Goal: Check status: Check status

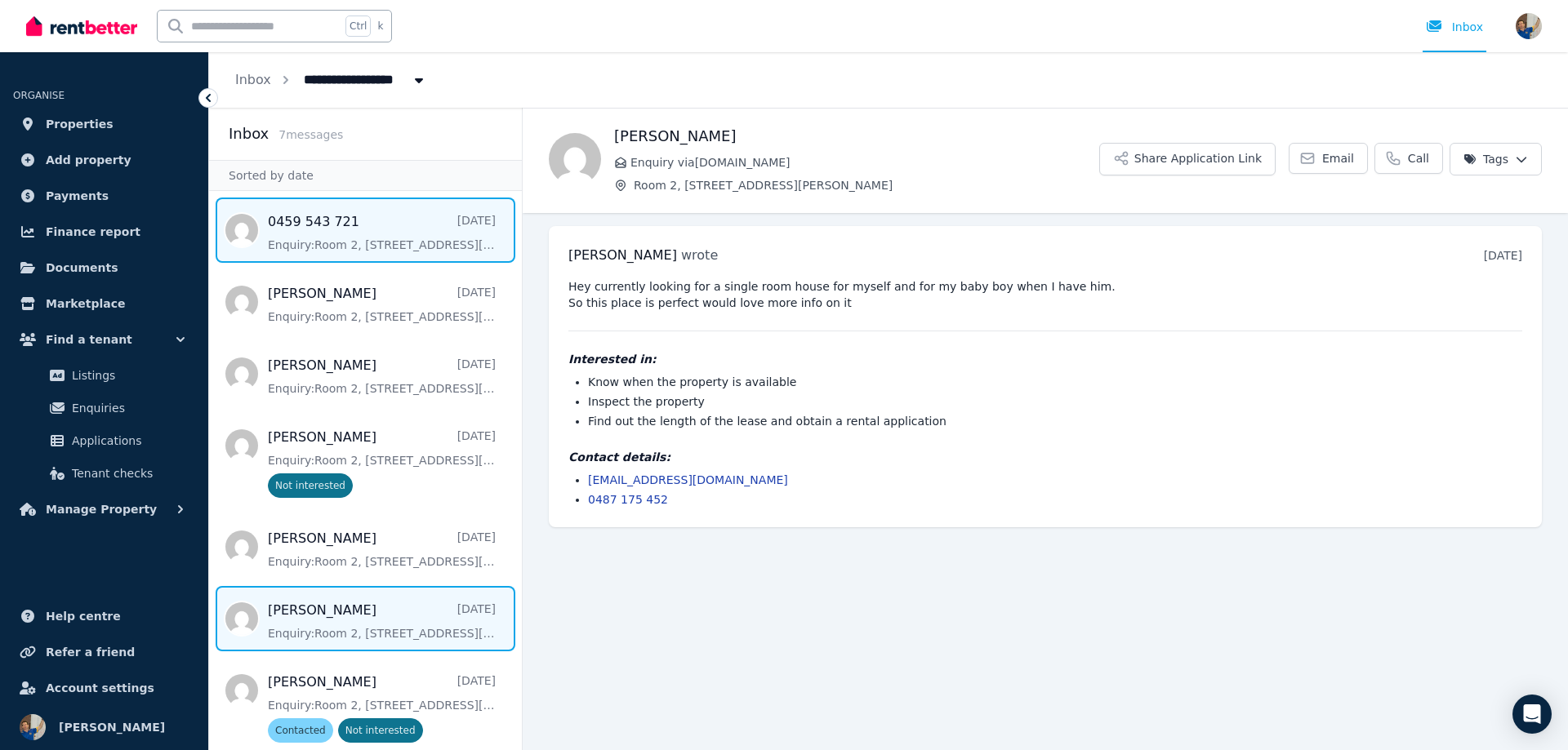
click at [360, 240] on span "Message list" at bounding box center [366, 230] width 313 height 65
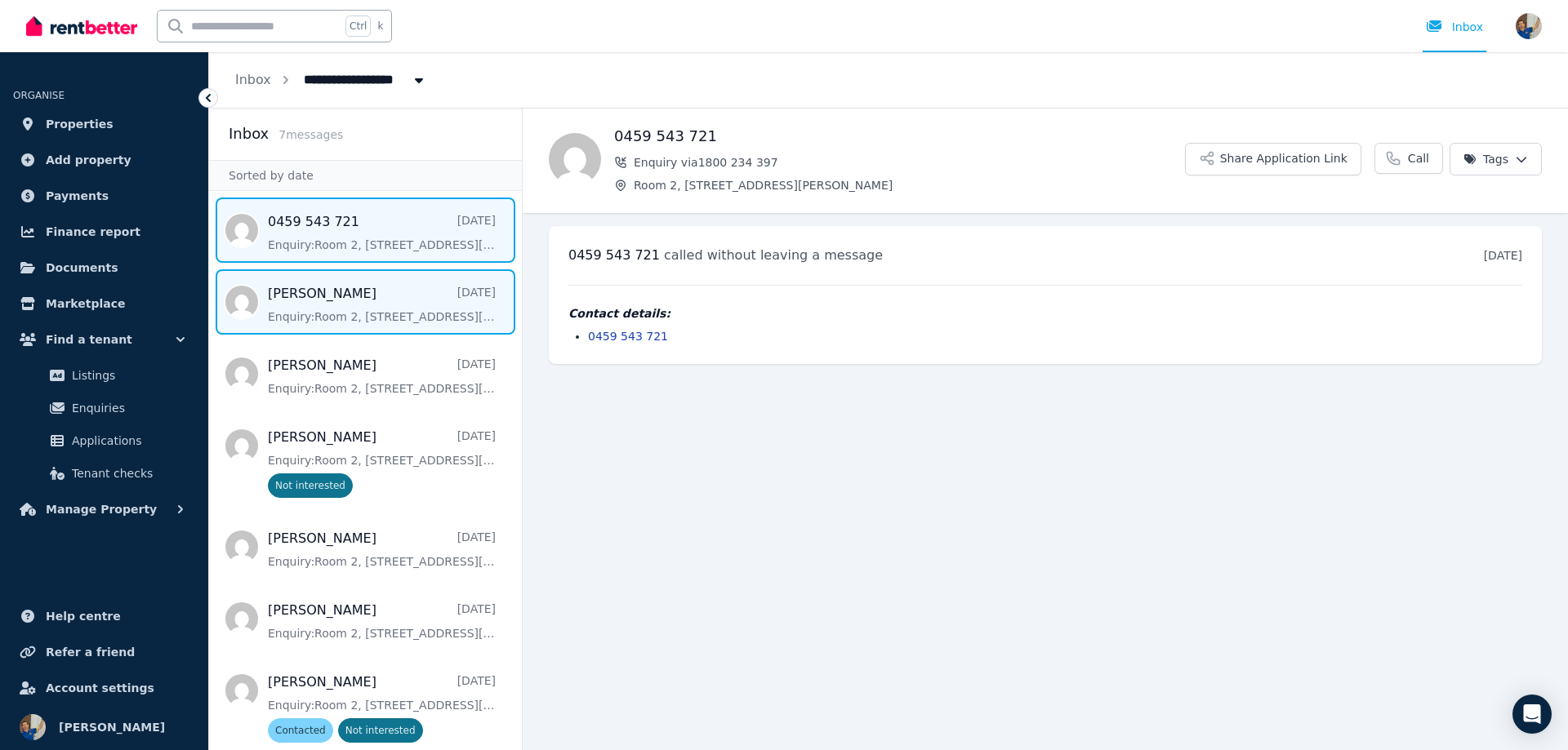
click at [303, 302] on span "Message list" at bounding box center [366, 302] width 313 height 65
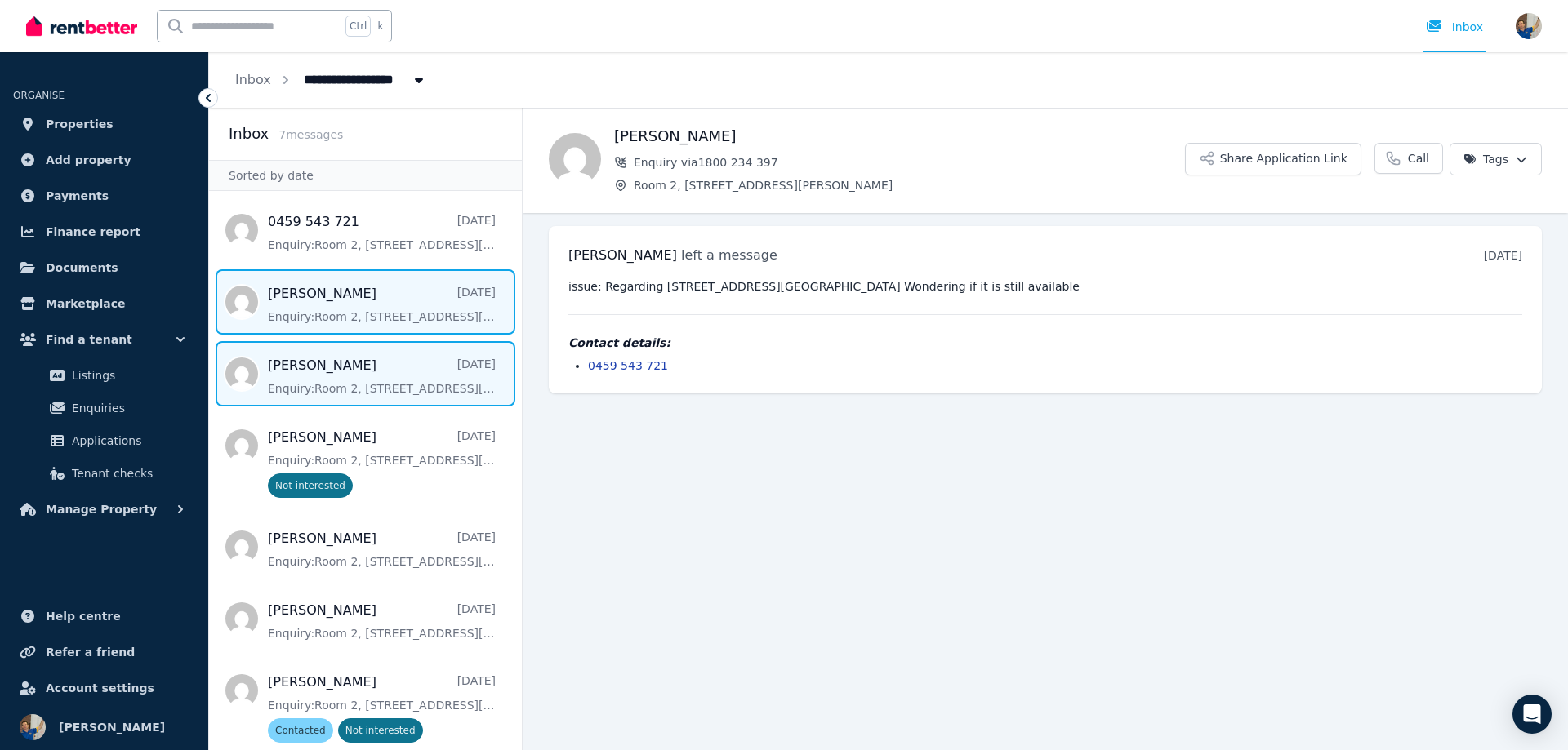
click at [320, 387] on span "Message list" at bounding box center [366, 373] width 313 height 65
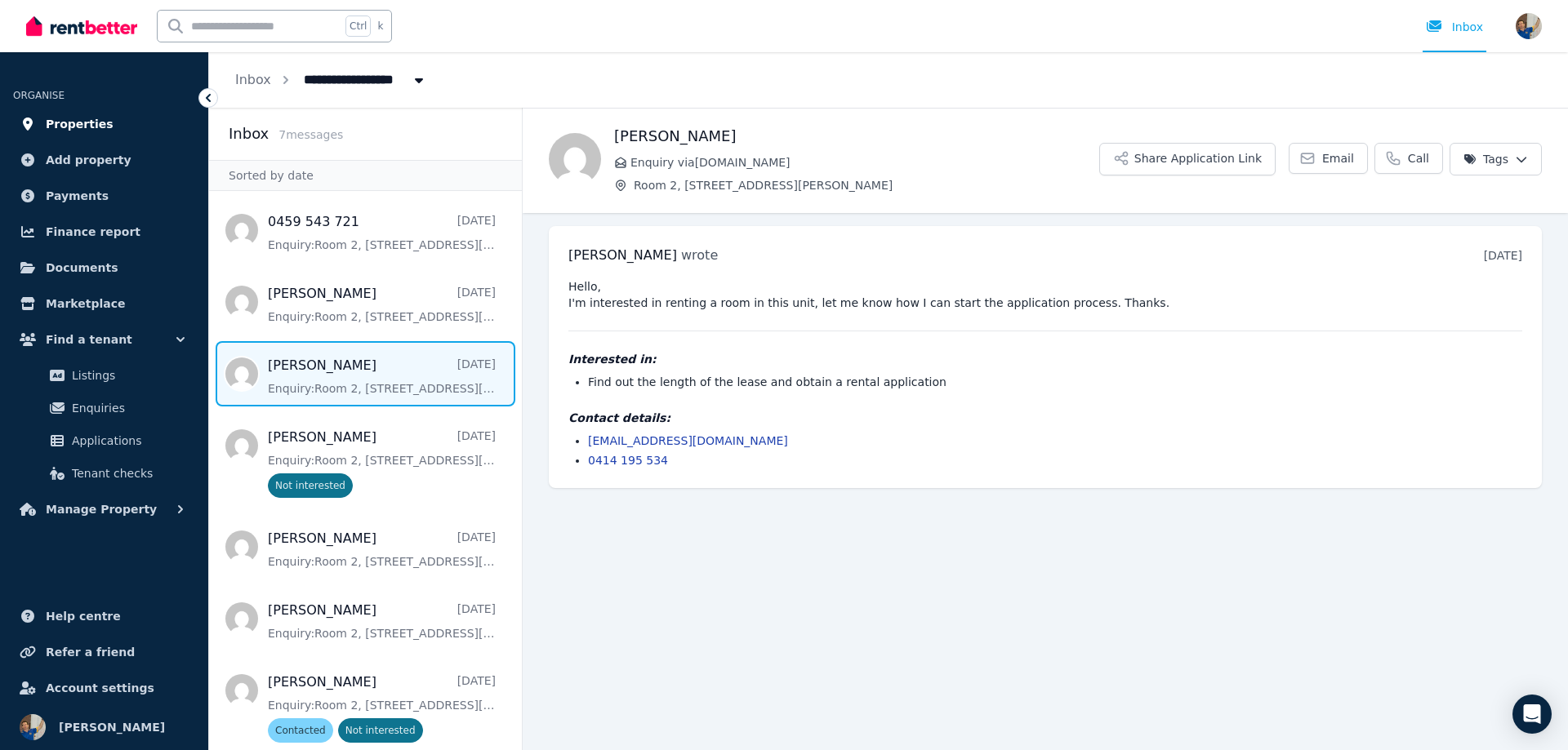
click at [73, 125] on span "Properties" at bounding box center [80, 123] width 68 height 20
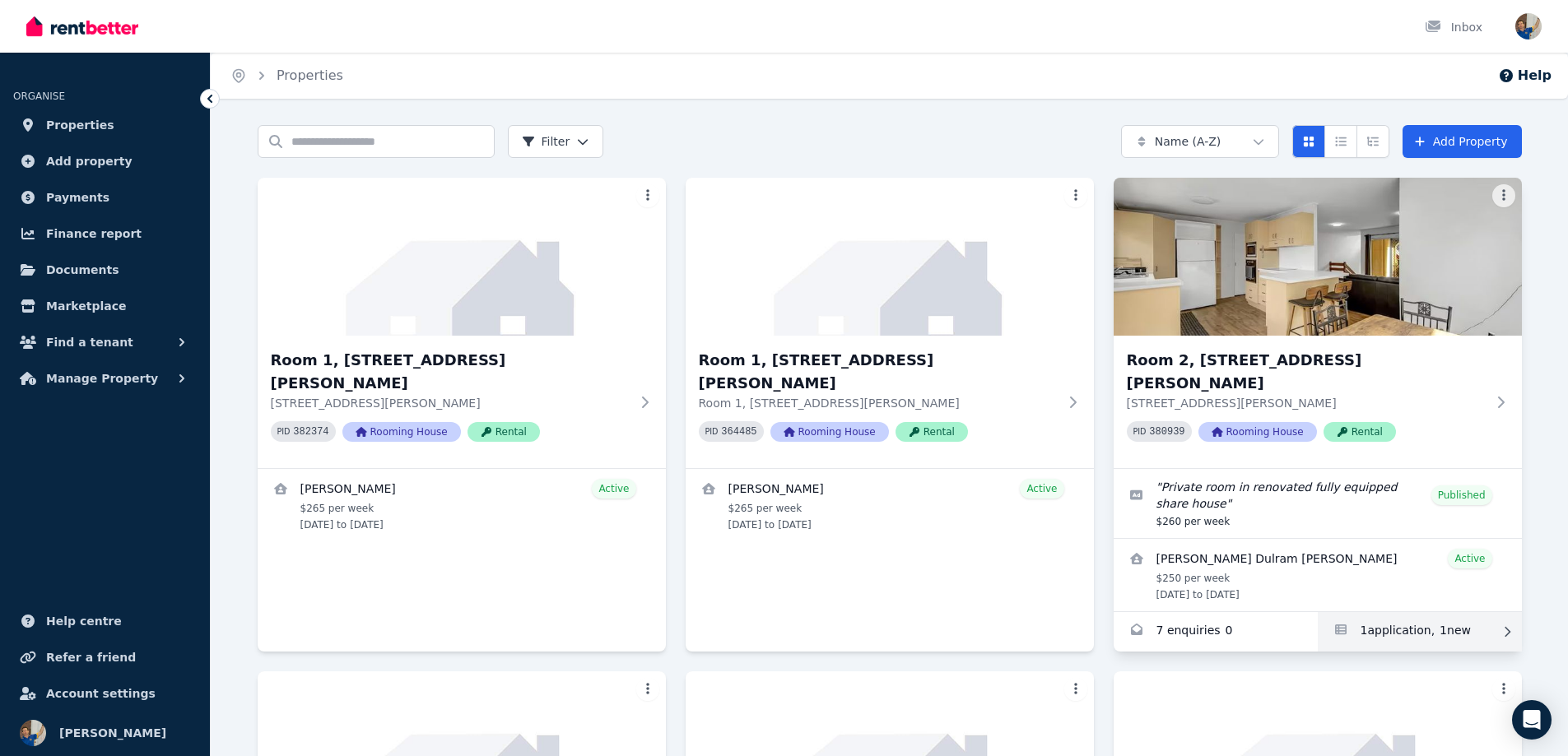
click at [1424, 612] on link "Applications for Room 2, 6 Beale St" at bounding box center [1420, 632] width 204 height 39
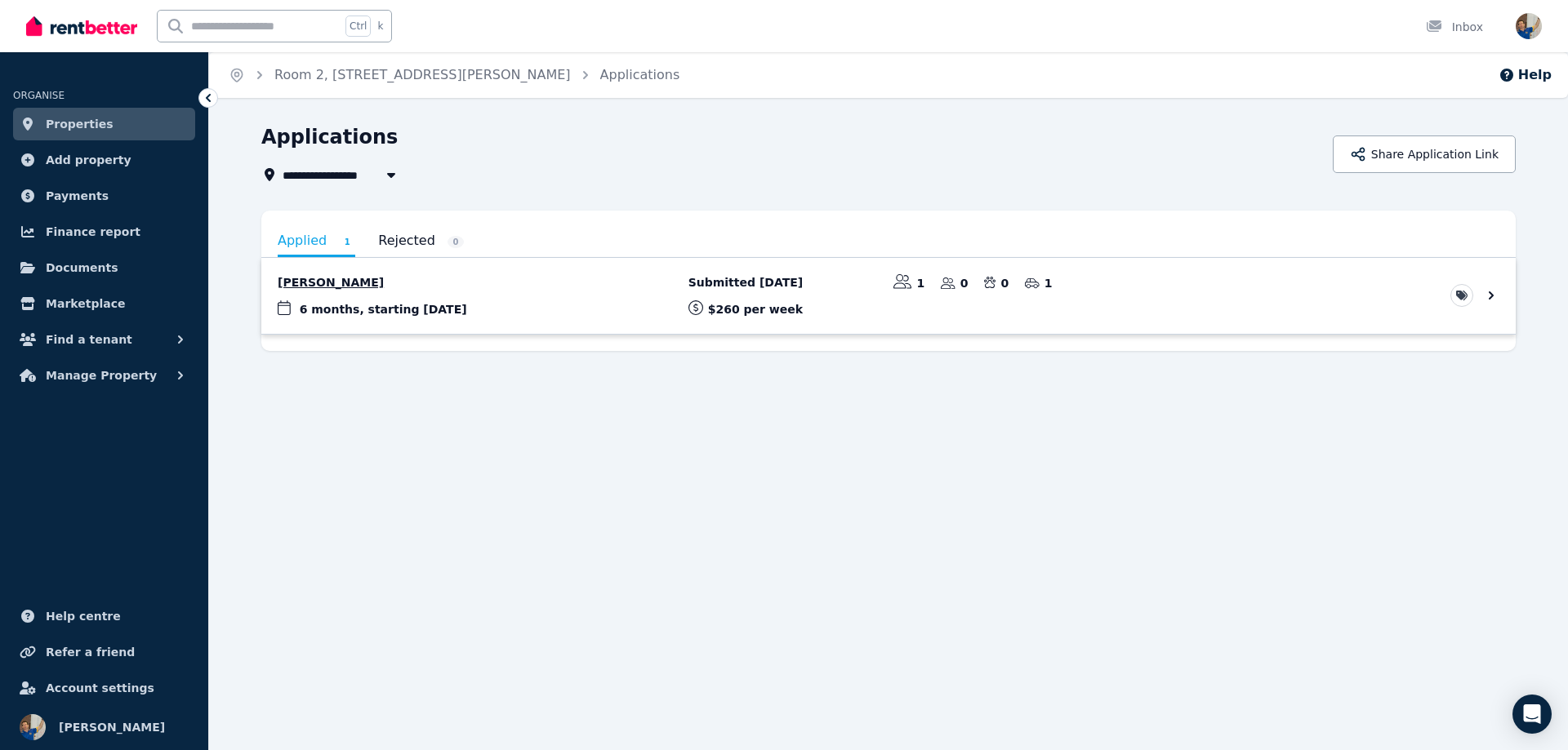
click at [413, 307] on link "View application: Gokul Babu" at bounding box center [888, 295] width 1254 height 76
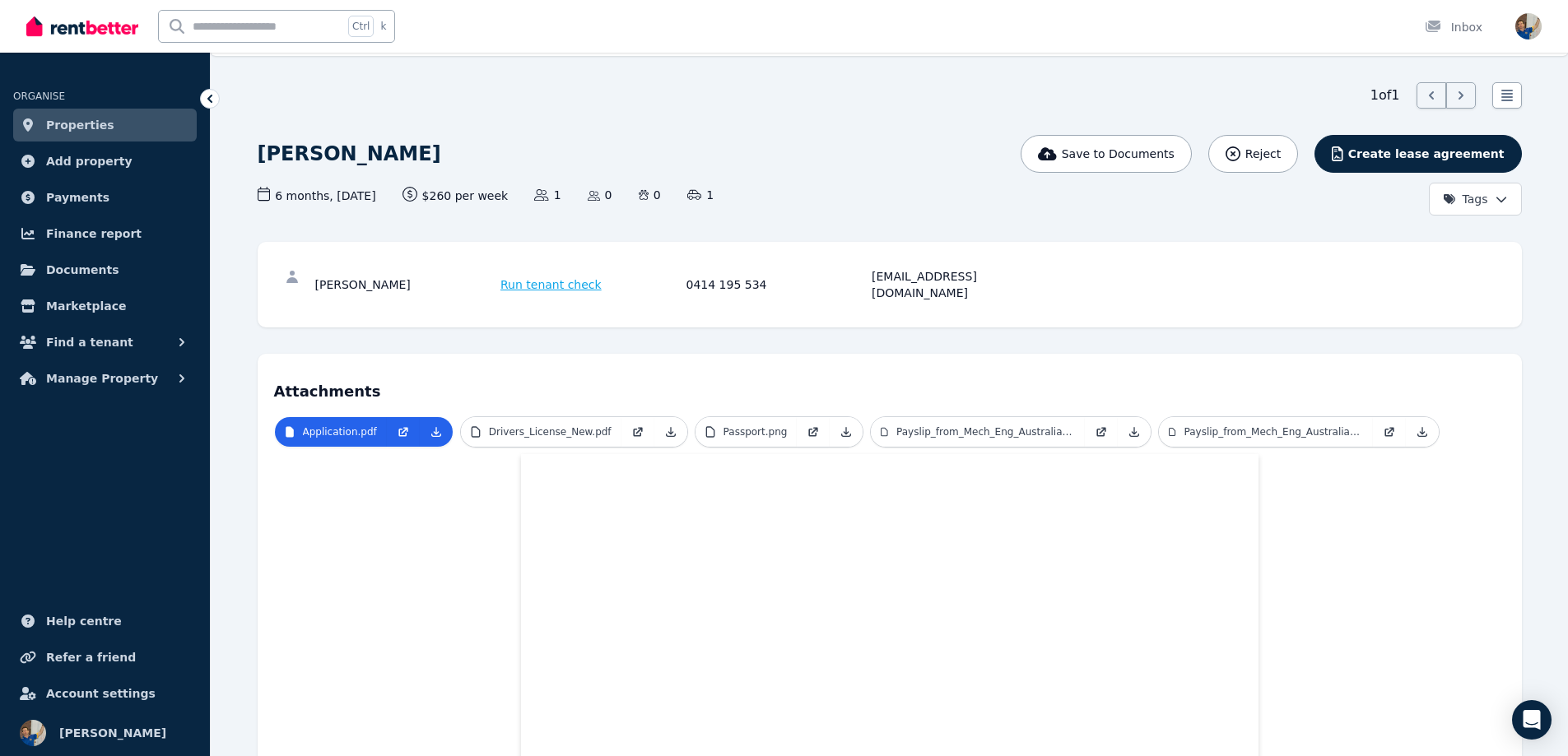
scroll to position [165, 0]
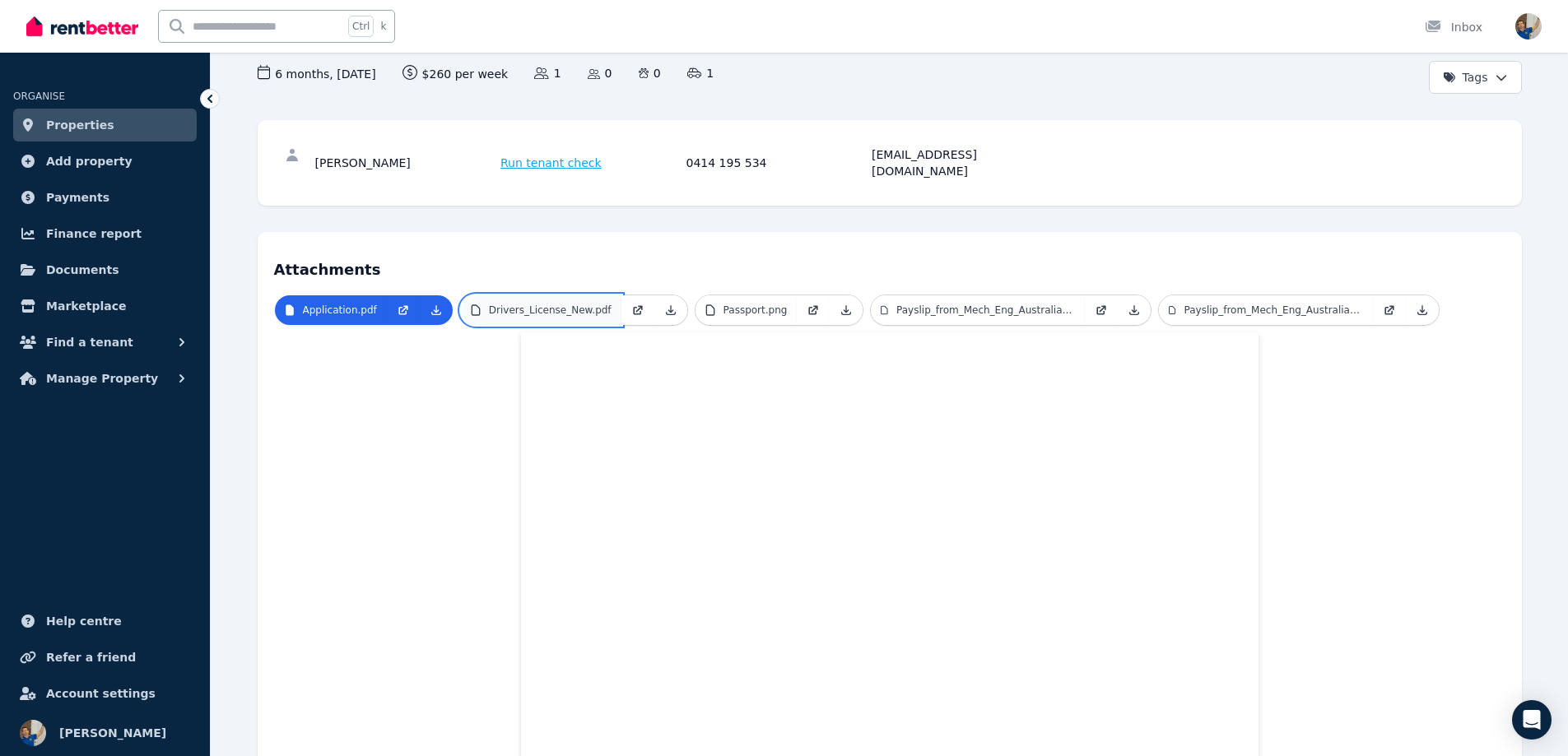
click at [566, 303] on p "Drivers_License_New.pdf" at bounding box center [550, 309] width 123 height 13
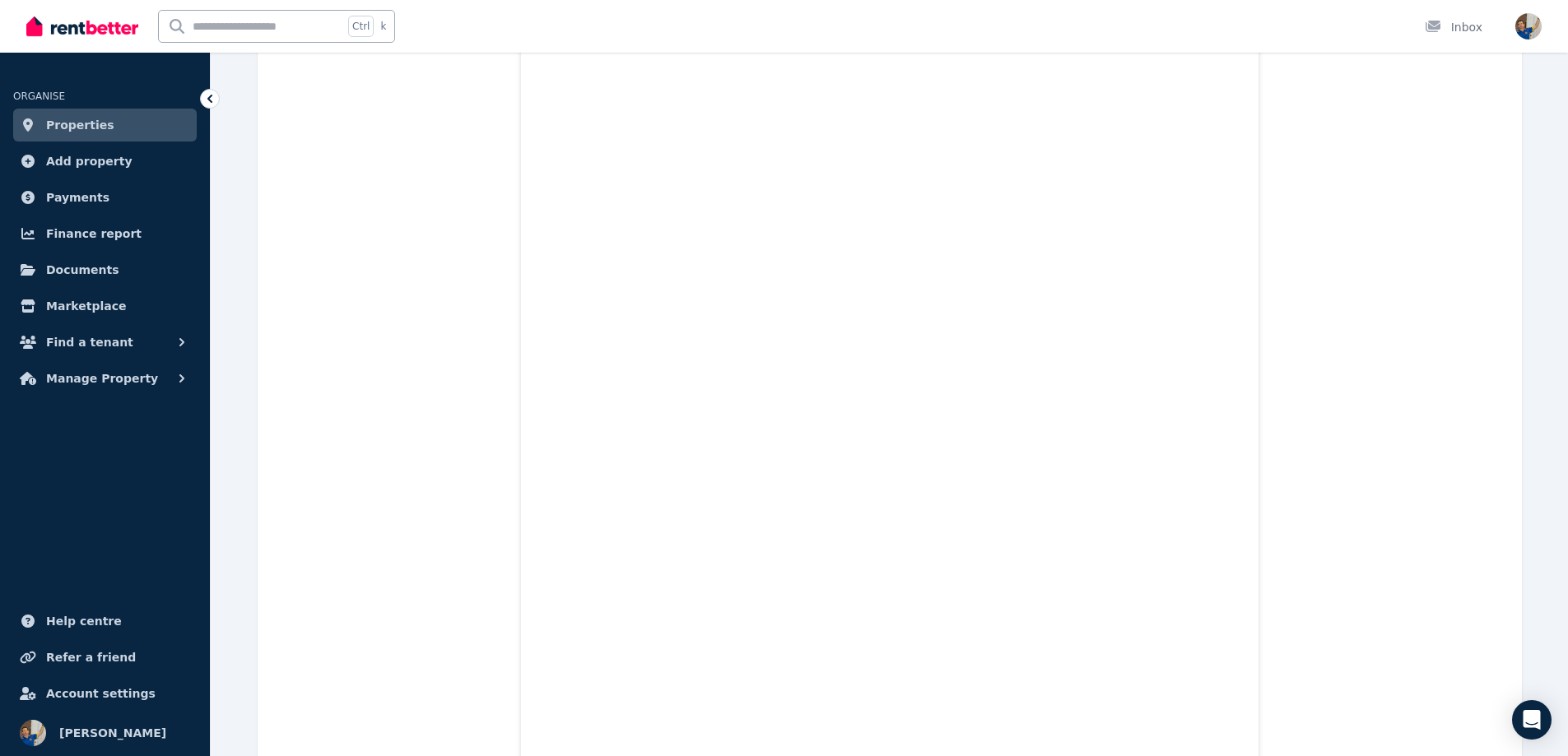
scroll to position [170, 0]
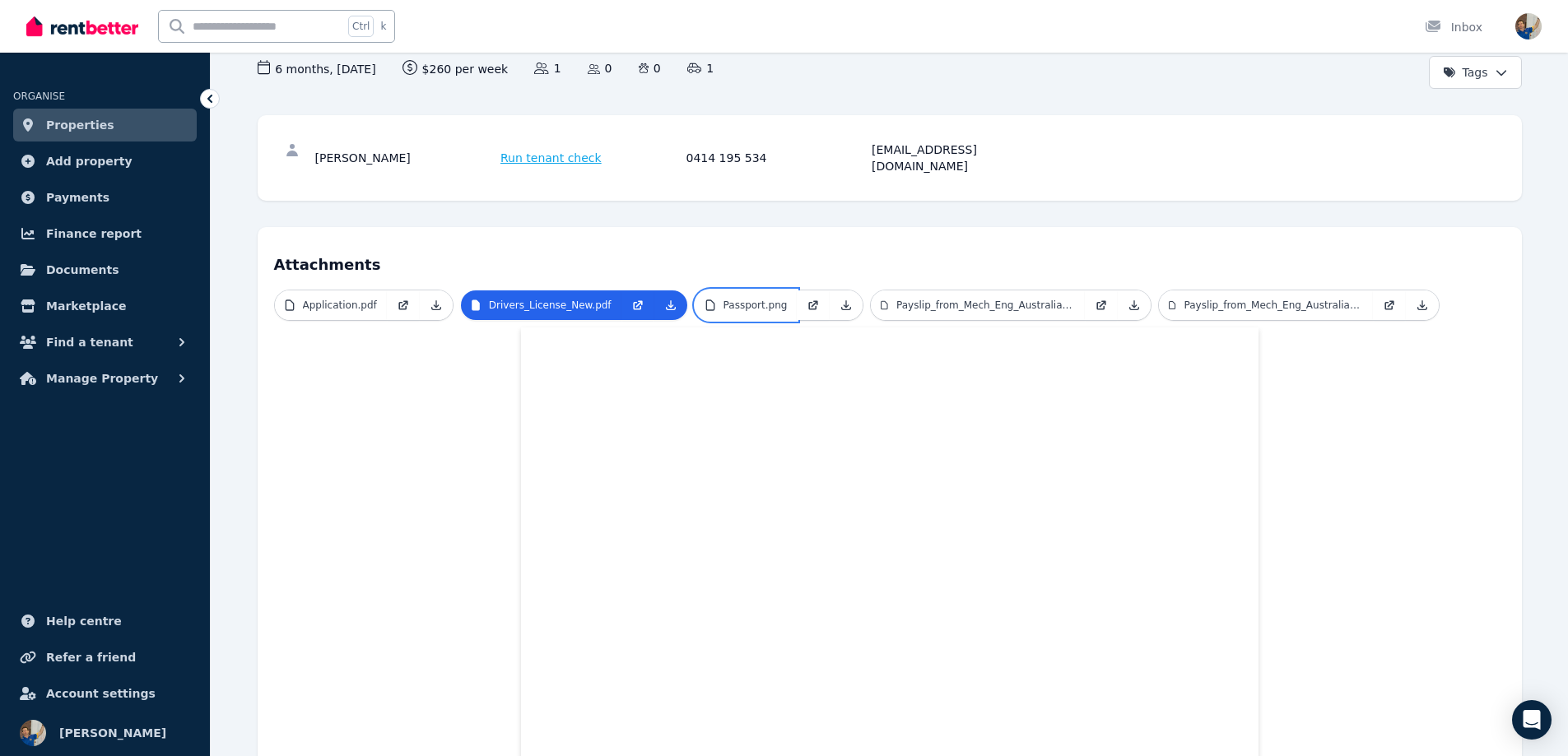
drag, startPoint x: 760, startPoint y: 281, endPoint x: 1030, endPoint y: 322, distance: 273.1
click at [760, 291] on link "Passport.png" at bounding box center [746, 305] width 102 height 30
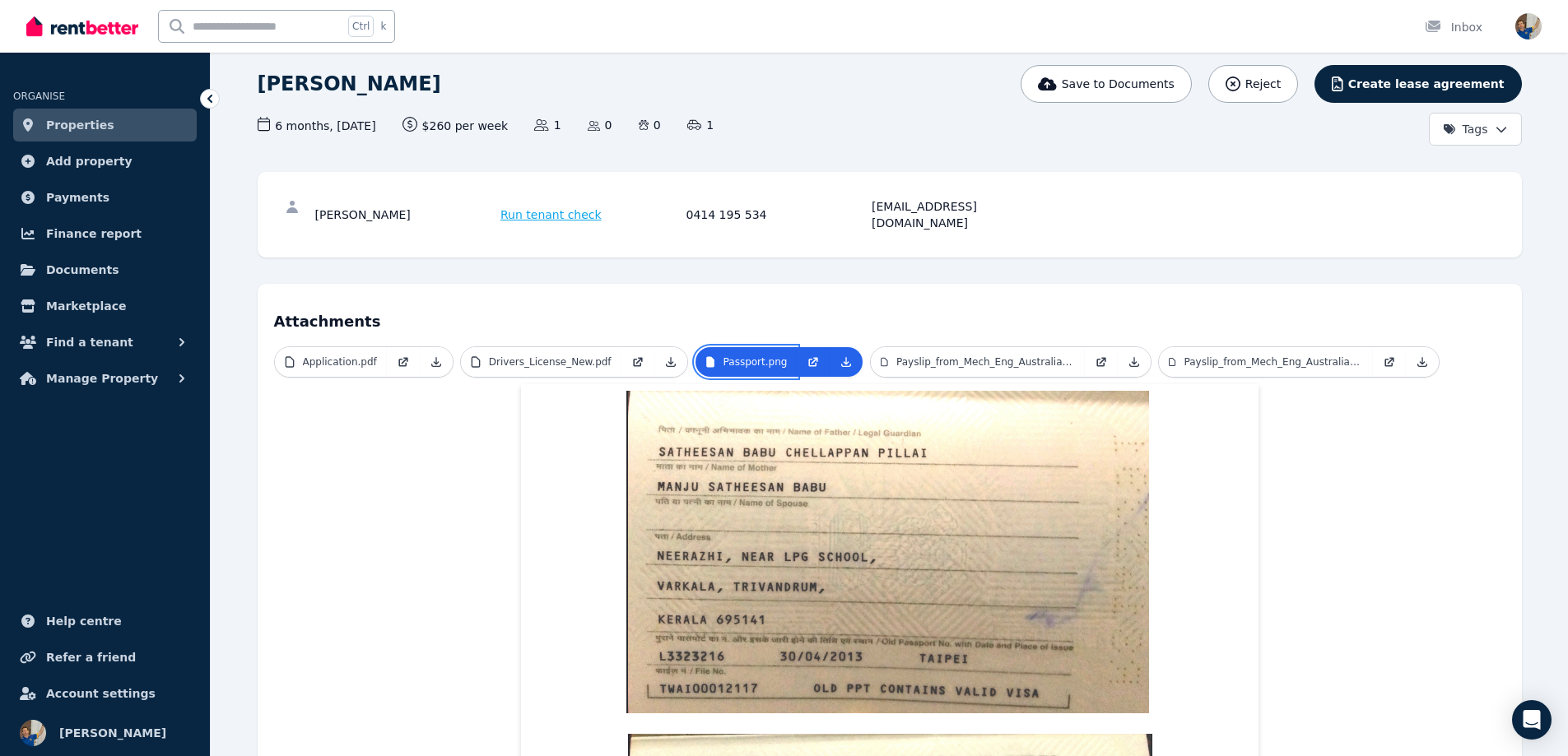
scroll to position [0, 0]
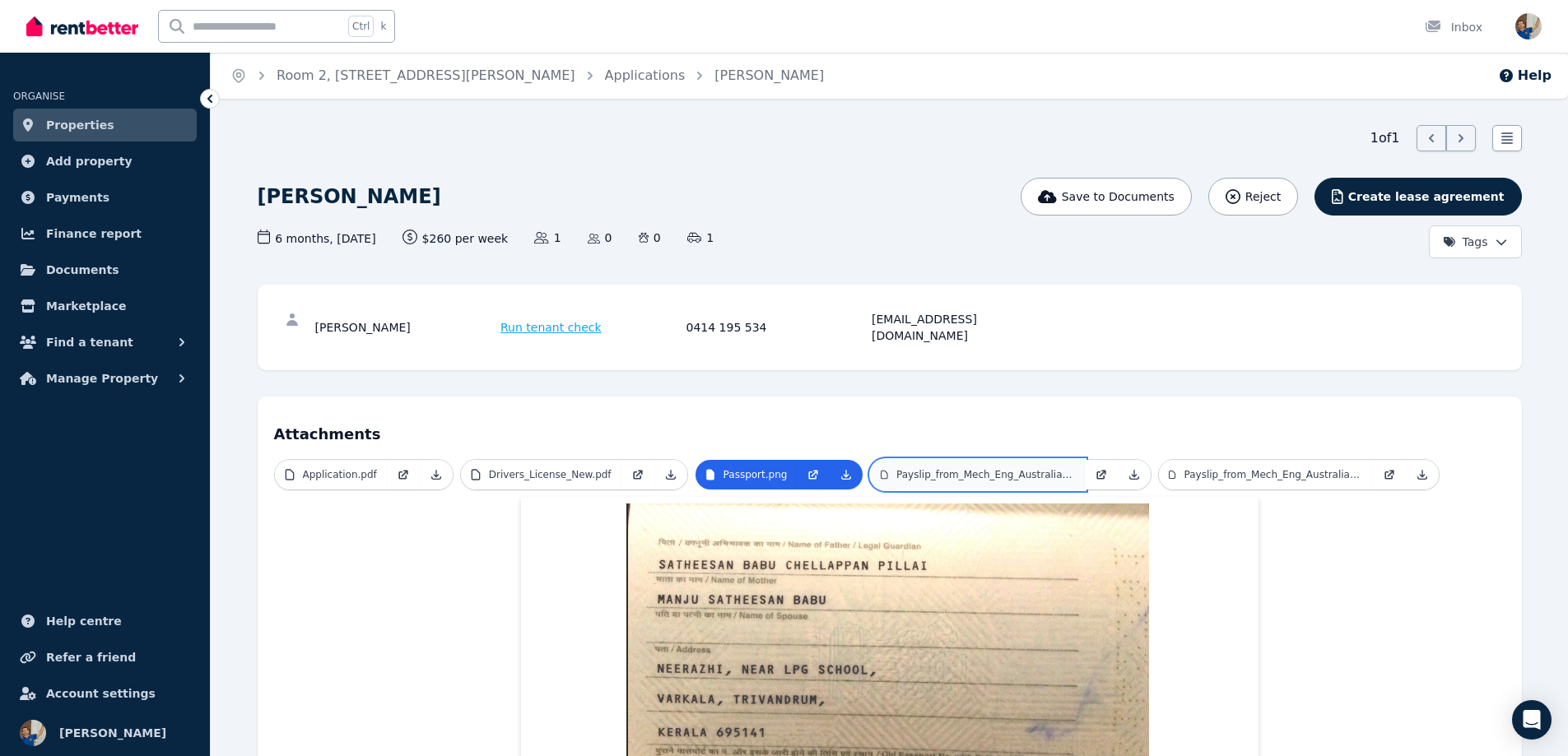
click at [979, 460] on link "Payslip_from_Mech_Eng_Australia_Pty_Ltd.pdf" at bounding box center [978, 475] width 214 height 30
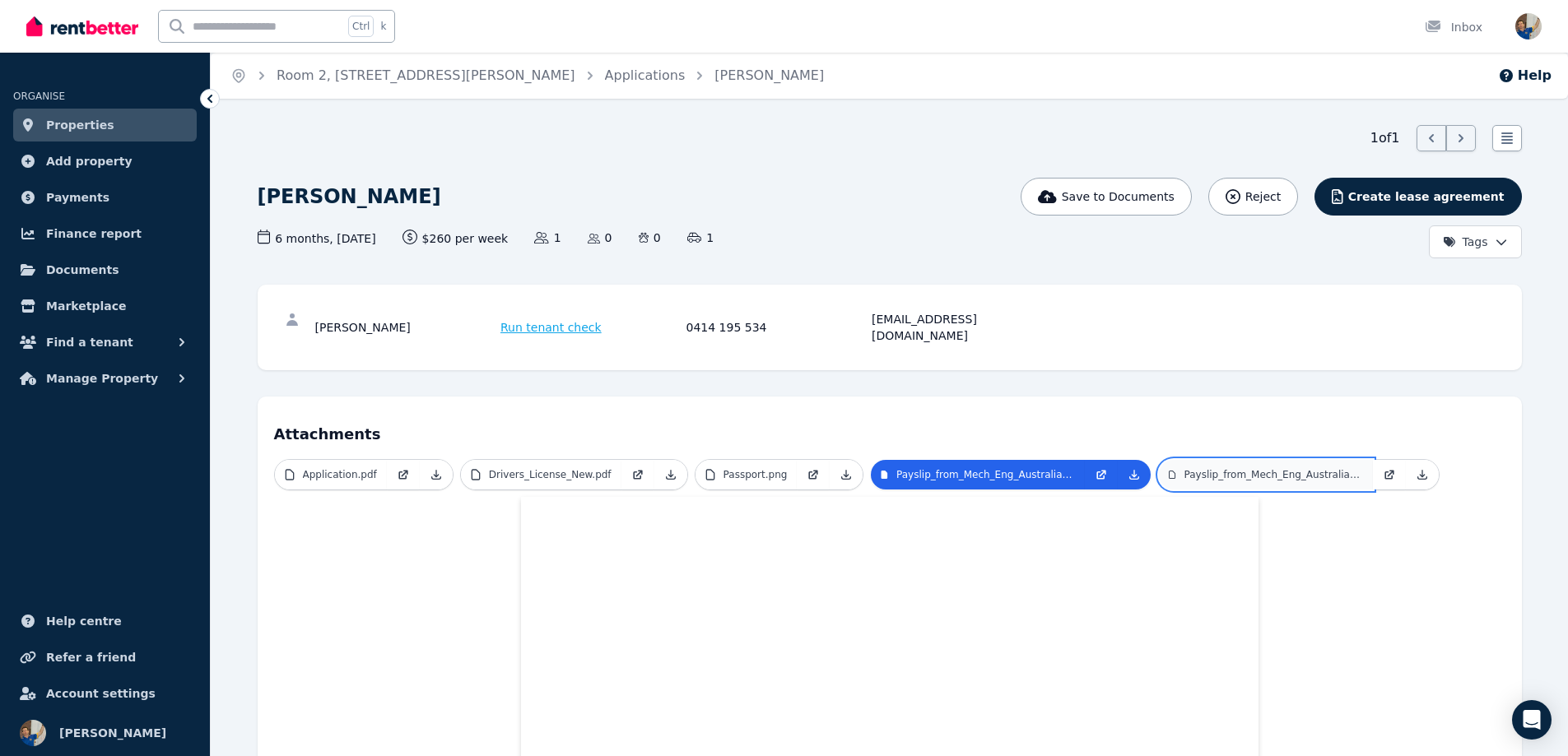
click at [1262, 468] on p "Payslip_from_Mech_Eng_Australia_Pty_Ltd_1.pdf" at bounding box center [1273, 474] width 179 height 13
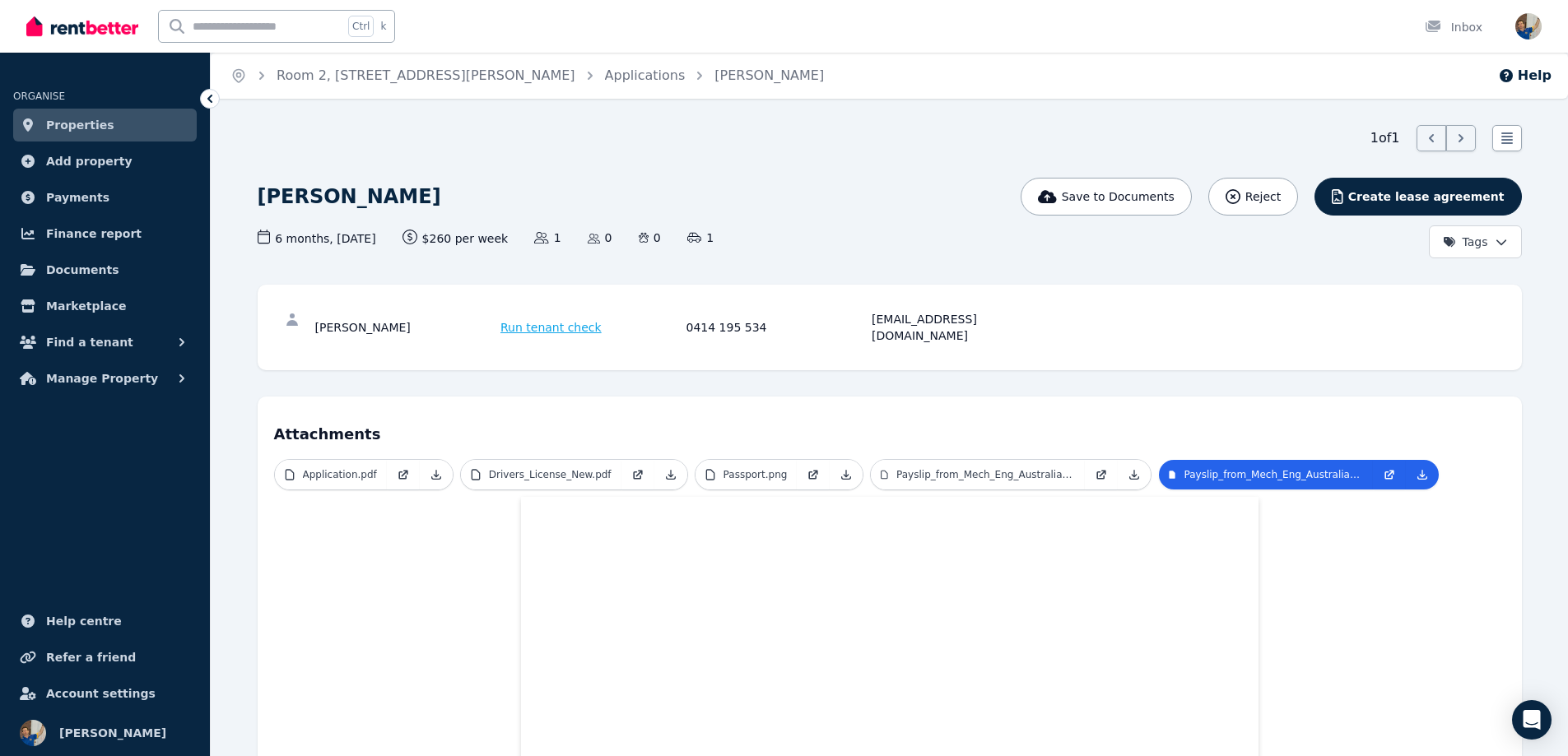
click at [63, 123] on span "Properties" at bounding box center [81, 124] width 69 height 20
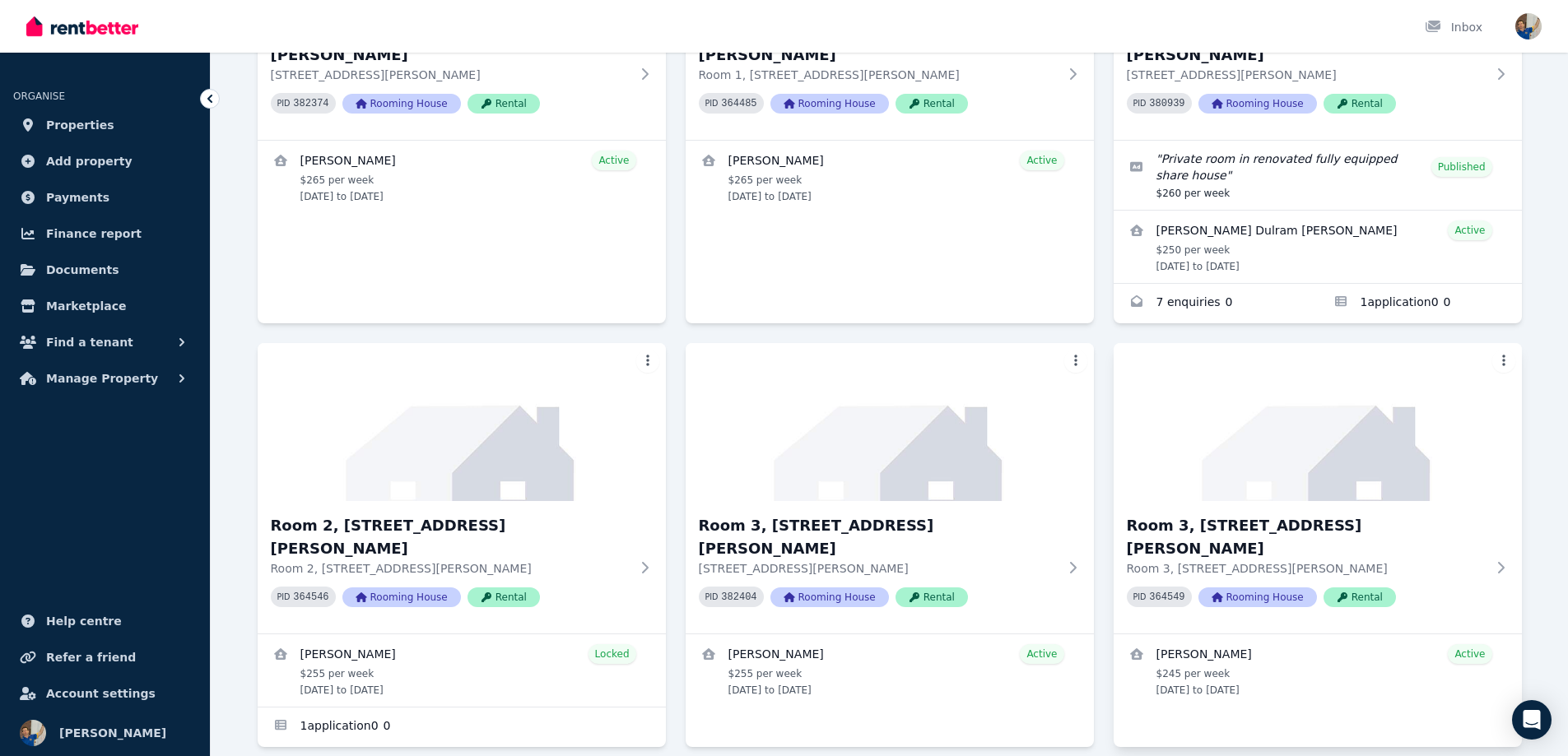
scroll to position [329, 0]
click at [1395, 283] on link "Applications for Room 2, 6 Beale St" at bounding box center [1420, 303] width 204 height 39
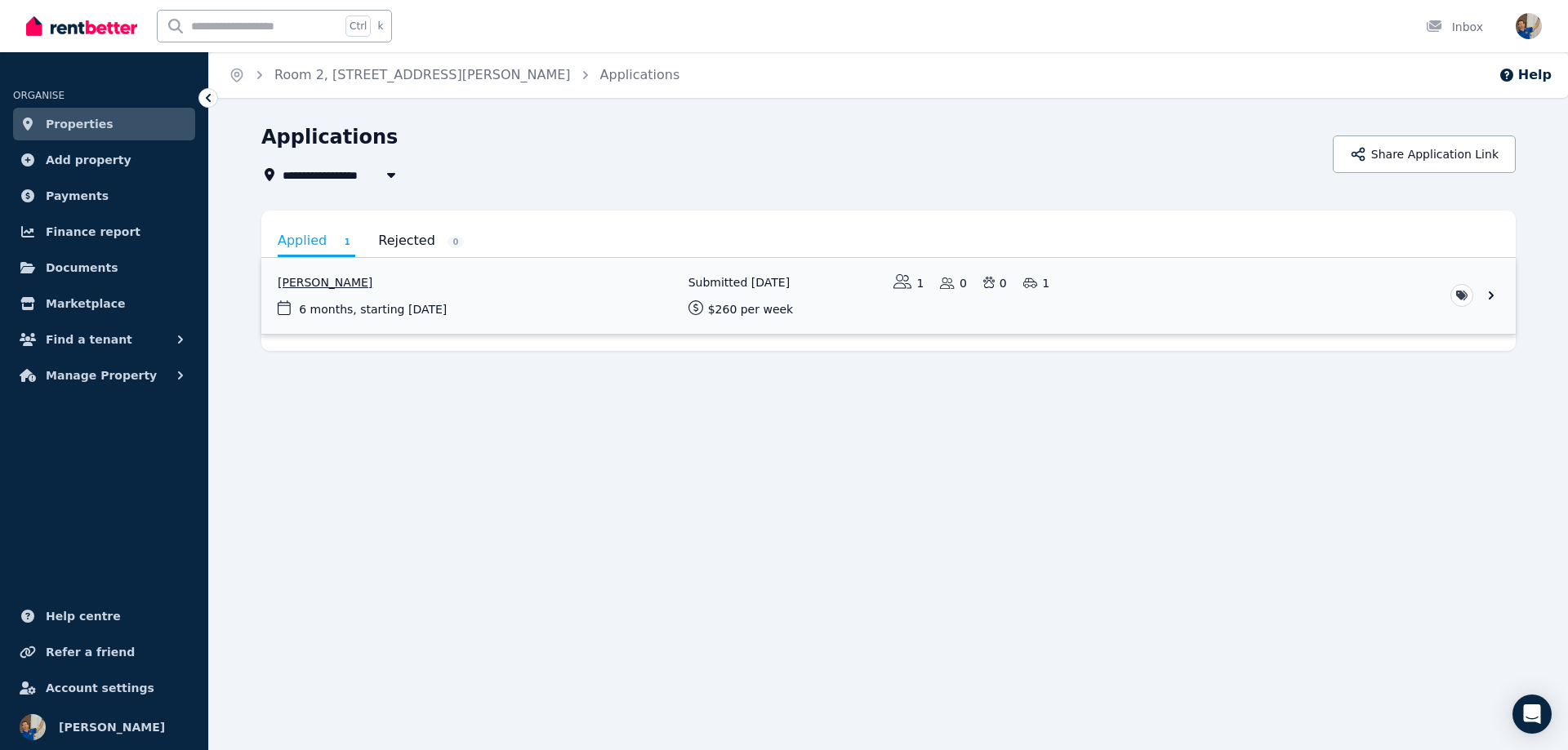
click at [356, 314] on link "View application: Gokul Babu" at bounding box center [888, 295] width 1254 height 76
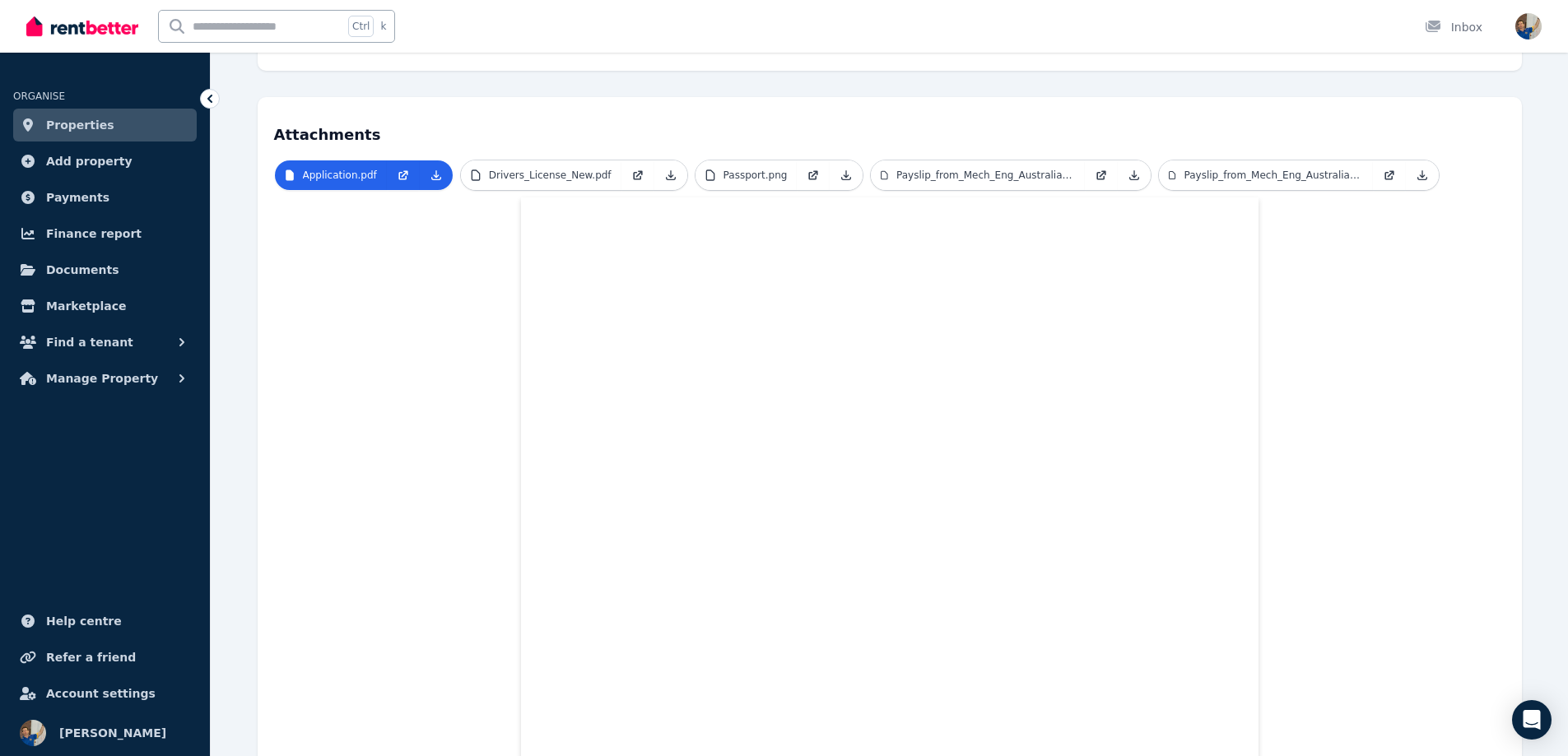
scroll to position [329, 0]
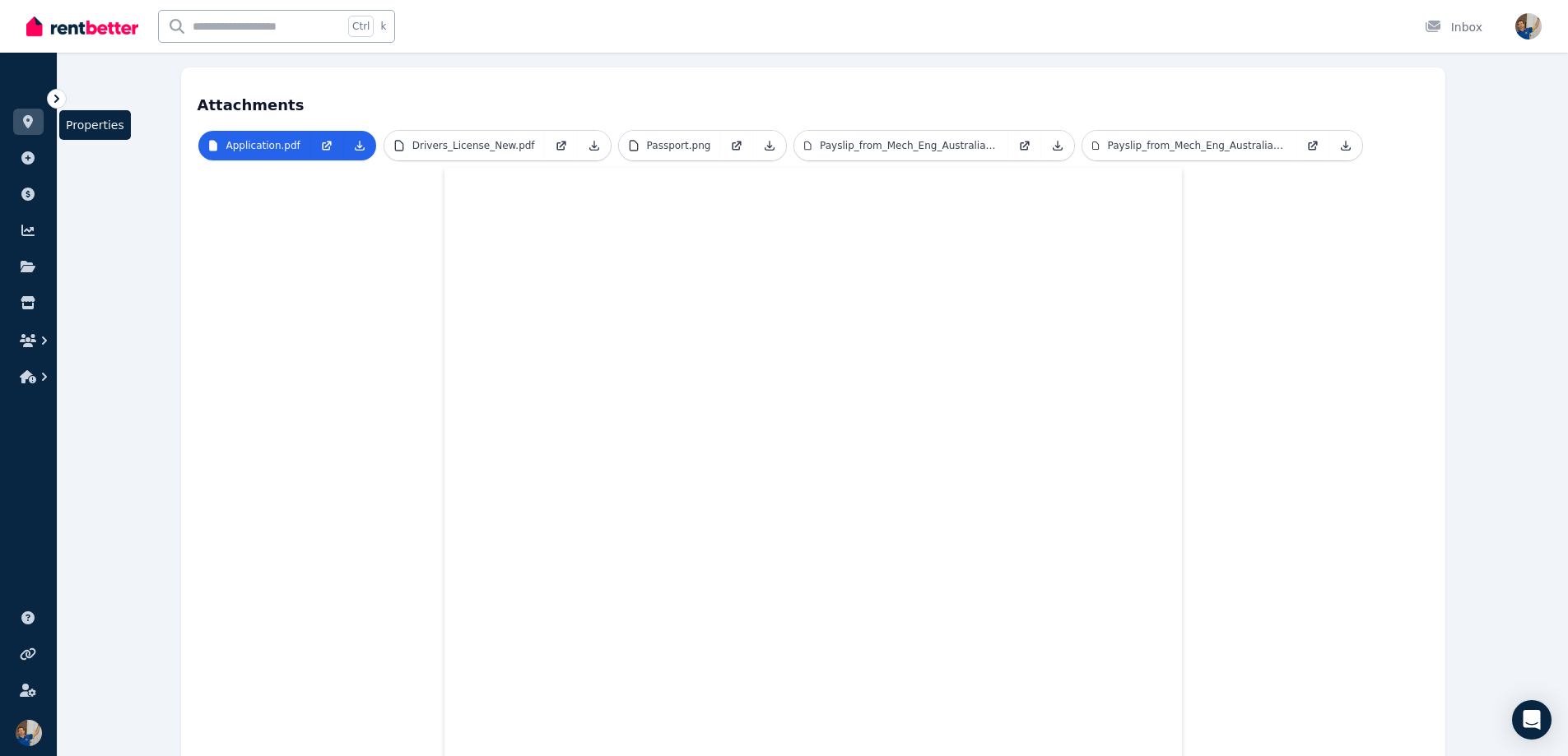
click at [27, 119] on icon at bounding box center [27, 121] width 16 height 13
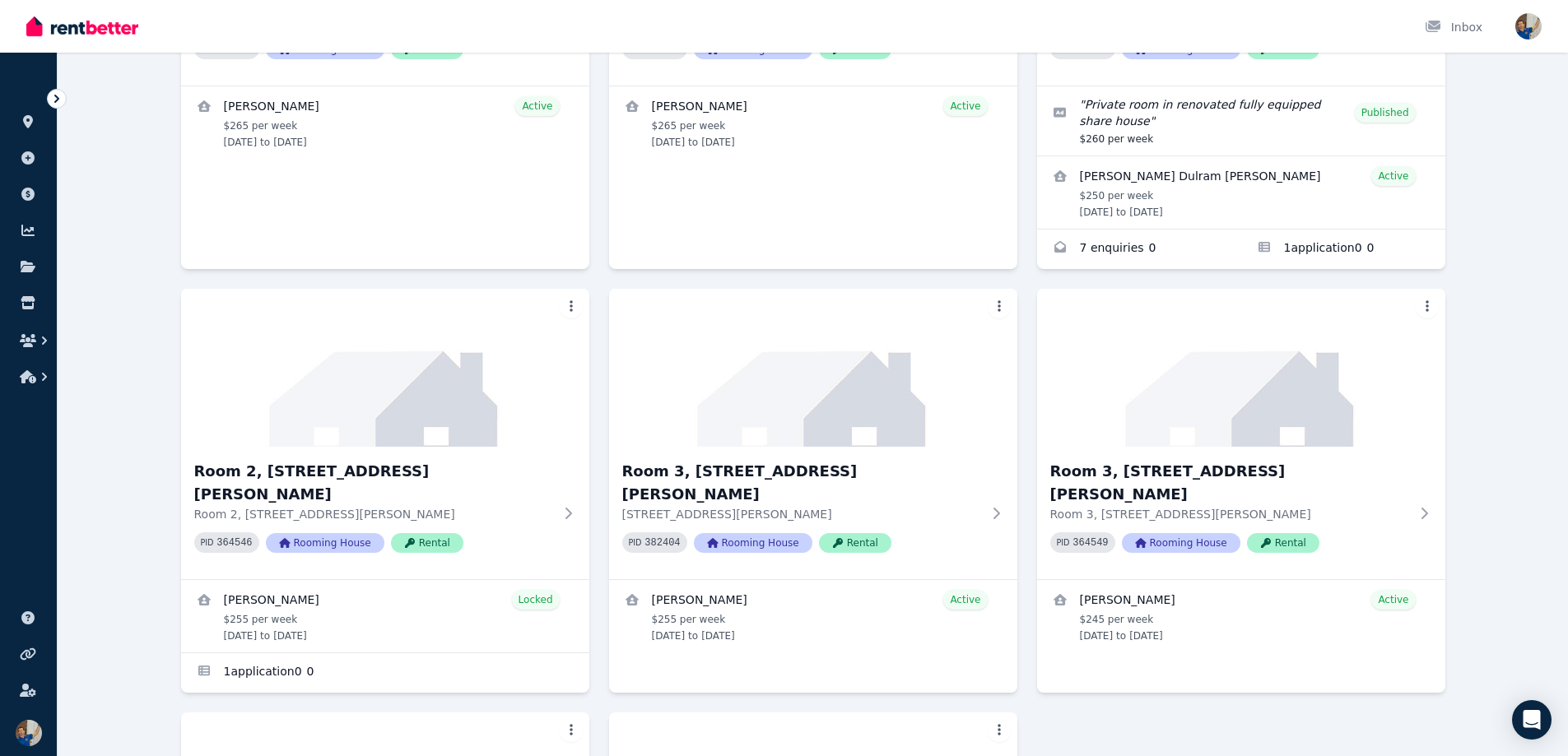
scroll to position [380, 0]
